Goal: Task Accomplishment & Management: Complete application form

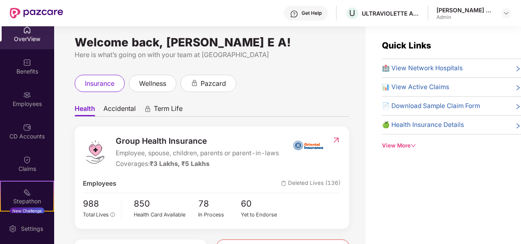
scroll to position [2, 0]
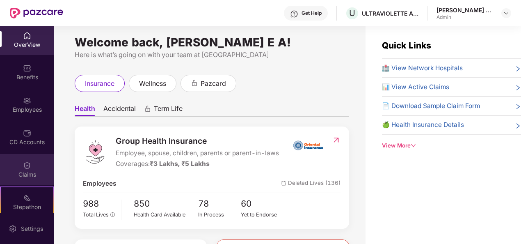
click at [37, 162] on div "Claims" at bounding box center [27, 169] width 54 height 31
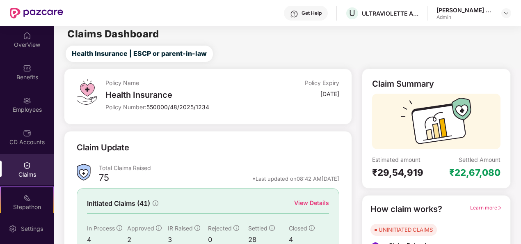
click at [319, 200] on div "View Details" at bounding box center [311, 202] width 35 height 9
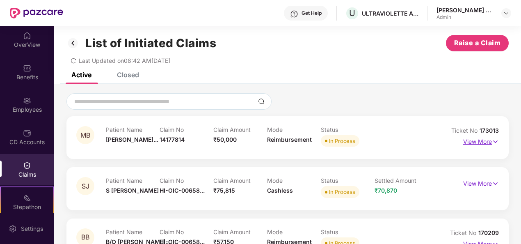
click at [481, 139] on p "View More" at bounding box center [481, 140] width 36 height 11
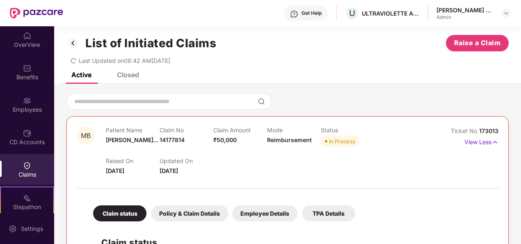
drag, startPoint x: 519, startPoint y: 70, endPoint x: 517, endPoint y: 90, distance: 20.6
click at [474, 48] on span "Raise a Claim" at bounding box center [477, 43] width 47 height 10
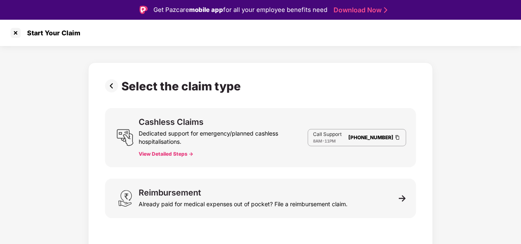
scroll to position [20, 0]
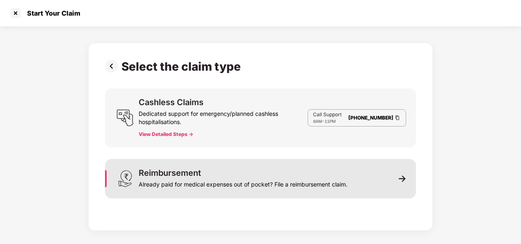
click at [331, 175] on div "Reimbursement Already paid for medical expenses out of pocket? File a reimburse…" at bounding box center [243, 179] width 209 height 20
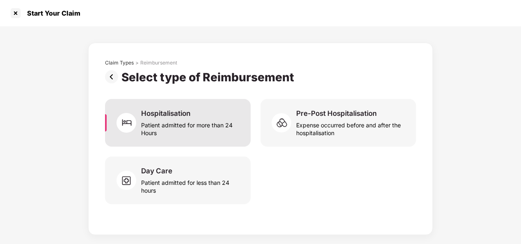
click at [217, 137] on div "Hospitalisation Patient admitted for more than 24 Hours" at bounding box center [178, 123] width 146 height 48
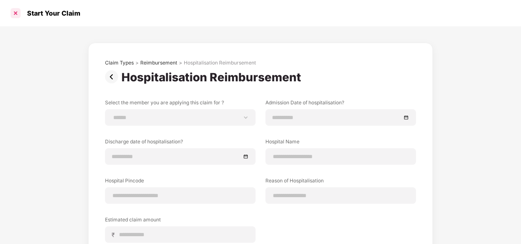
click at [14, 12] on div at bounding box center [15, 13] width 13 height 13
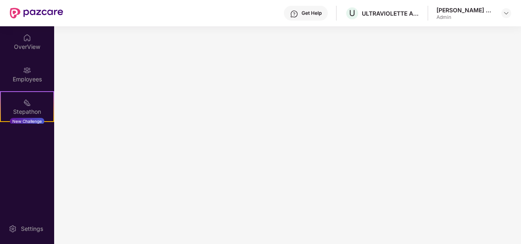
scroll to position [0, 0]
click at [506, 13] on img at bounding box center [506, 13] width 7 height 7
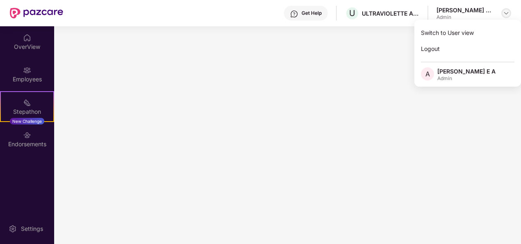
click at [506, 13] on img at bounding box center [506, 13] width 7 height 7
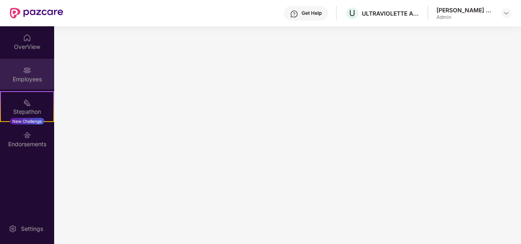
click at [23, 71] on img at bounding box center [27, 70] width 8 height 8
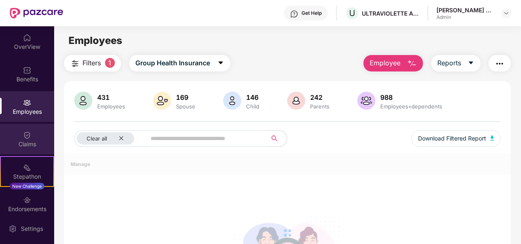
click at [24, 139] on img at bounding box center [27, 135] width 8 height 8
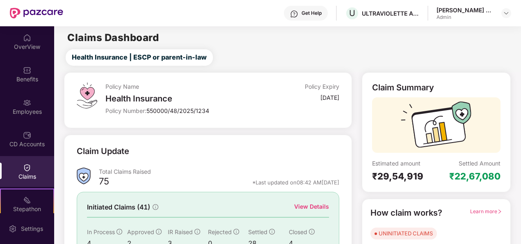
click at [324, 197] on div "Initiated Claims (41) View Details In Process 4 Approved 2 IR Raised 3 Rejected…" at bounding box center [208, 225] width 263 height 66
click at [315, 206] on div "View Details" at bounding box center [311, 206] width 35 height 9
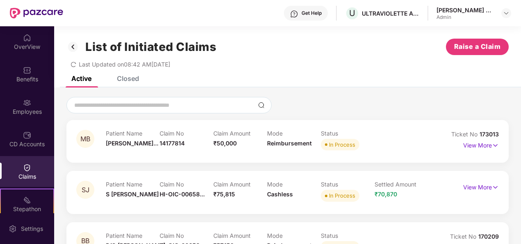
drag, startPoint x: 520, startPoint y: 47, endPoint x: 521, endPoint y: 74, distance: 27.5
click at [521, 74] on html "Get Help U ULTRAVIOLETTE AUTOMOTIVE PRIVATE LIMITED [PERSON_NAME] E A Admin Ove…" at bounding box center [260, 122] width 521 height 244
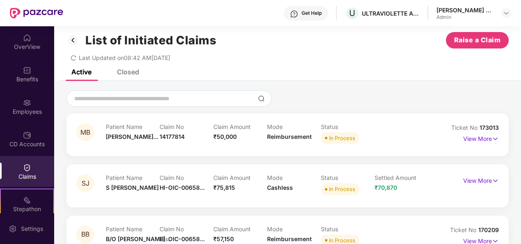
scroll to position [6, 0]
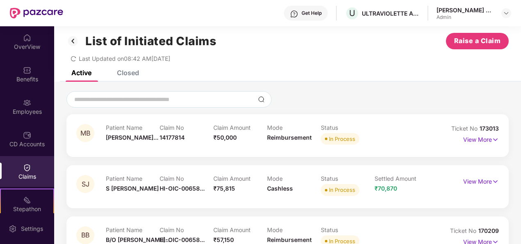
drag, startPoint x: 520, startPoint y: 81, endPoint x: 516, endPoint y: 105, distance: 24.1
click at [420, 136] on div "Patient Name [PERSON_NAME]... Claim No 14177814 Claim Amount ₹50,000 Mode Reimb…" at bounding box center [267, 135] width 323 height 23
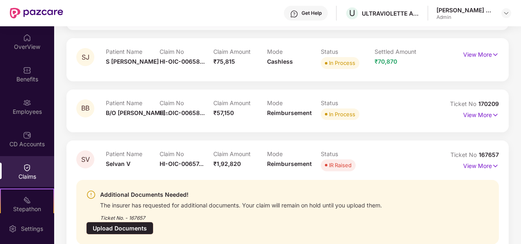
scroll to position [132, 0]
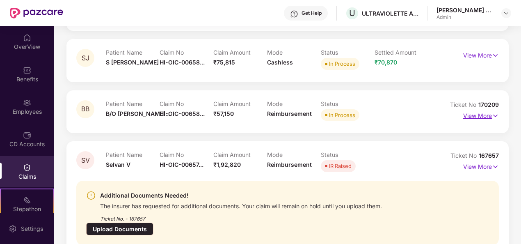
click at [492, 112] on img at bounding box center [495, 115] width 7 height 9
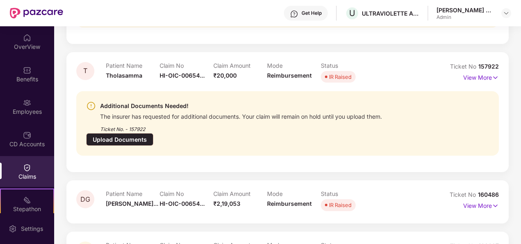
scroll to position [671, 0]
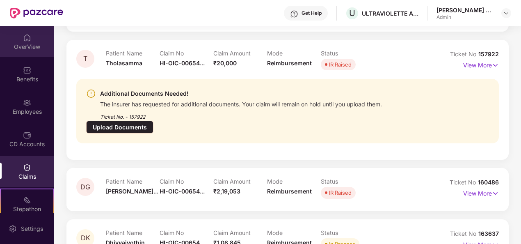
click at [24, 49] on div "OverView" at bounding box center [27, 47] width 54 height 8
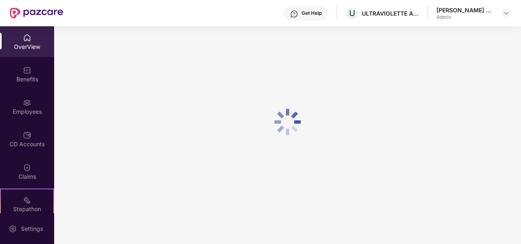
scroll to position [26, 0]
